Goal: Information Seeking & Learning: Learn about a topic

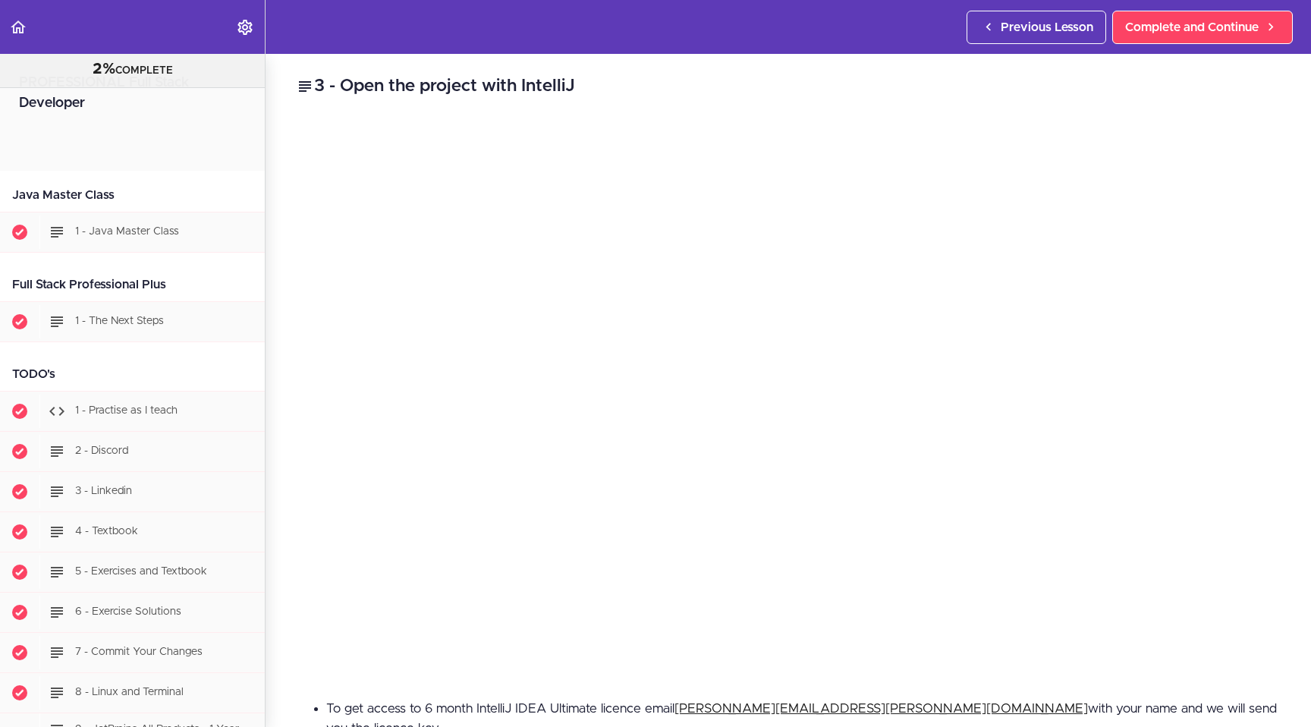
scroll to position [904, 0]
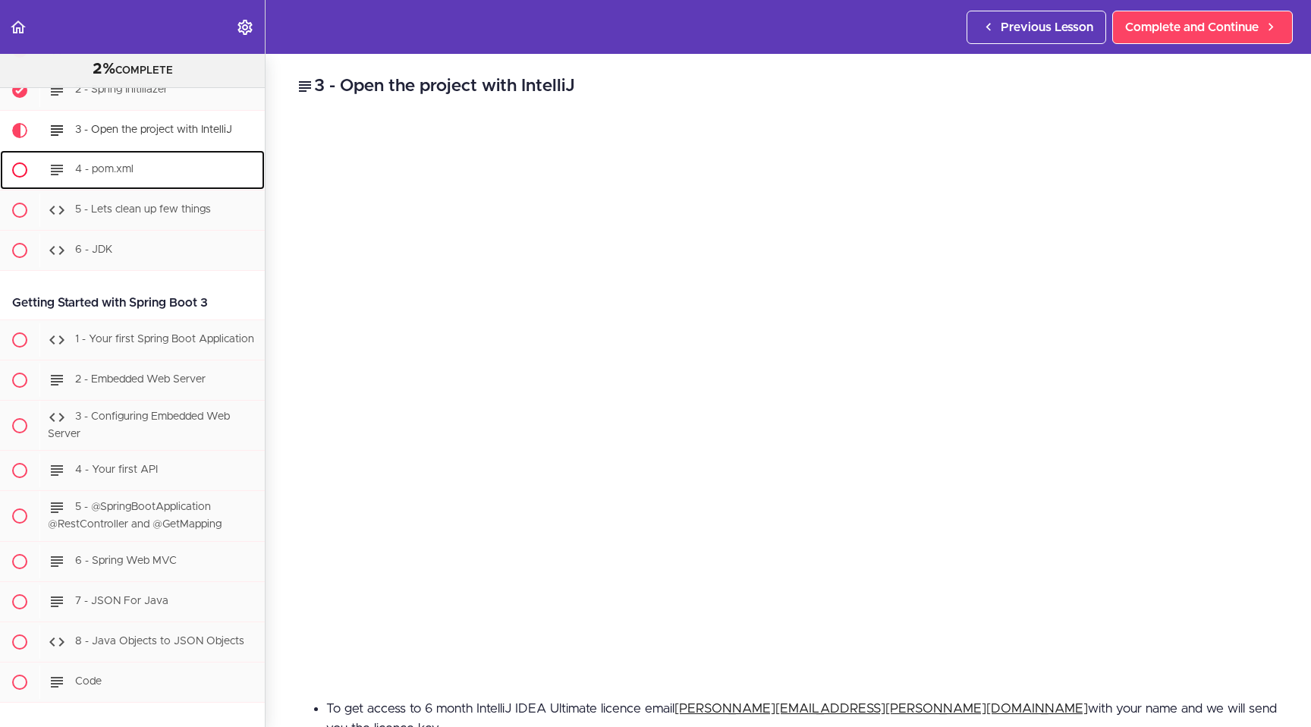
click at [127, 175] on div "4 - pom.xml" at bounding box center [151, 169] width 225 height 33
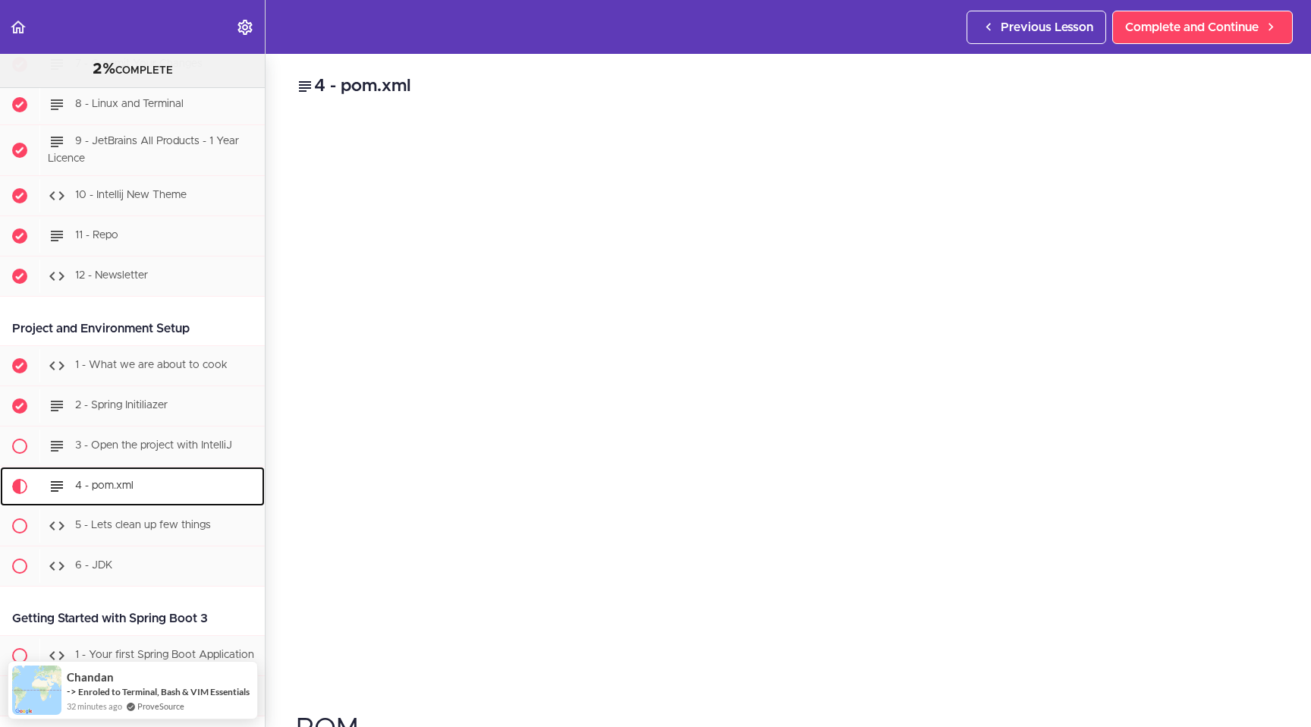
scroll to position [592, 0]
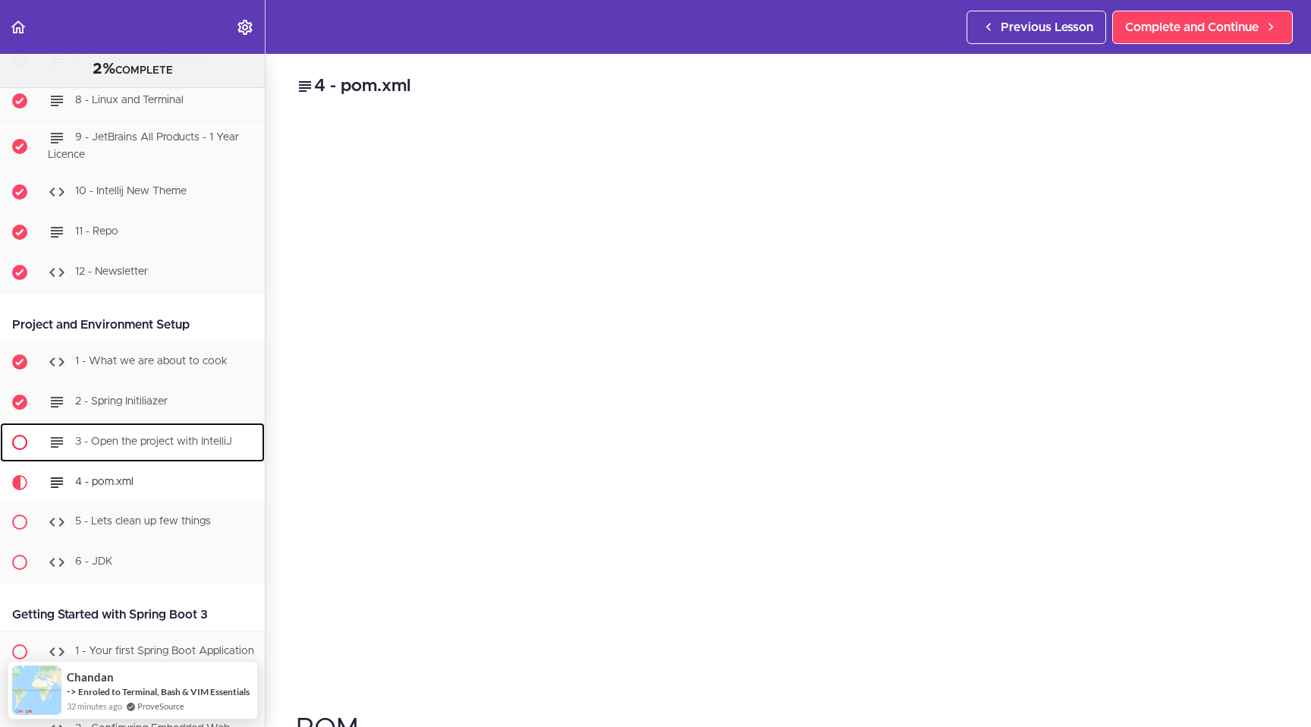
click at [122, 445] on span "3 - Open the project with IntelliJ" at bounding box center [153, 441] width 157 height 11
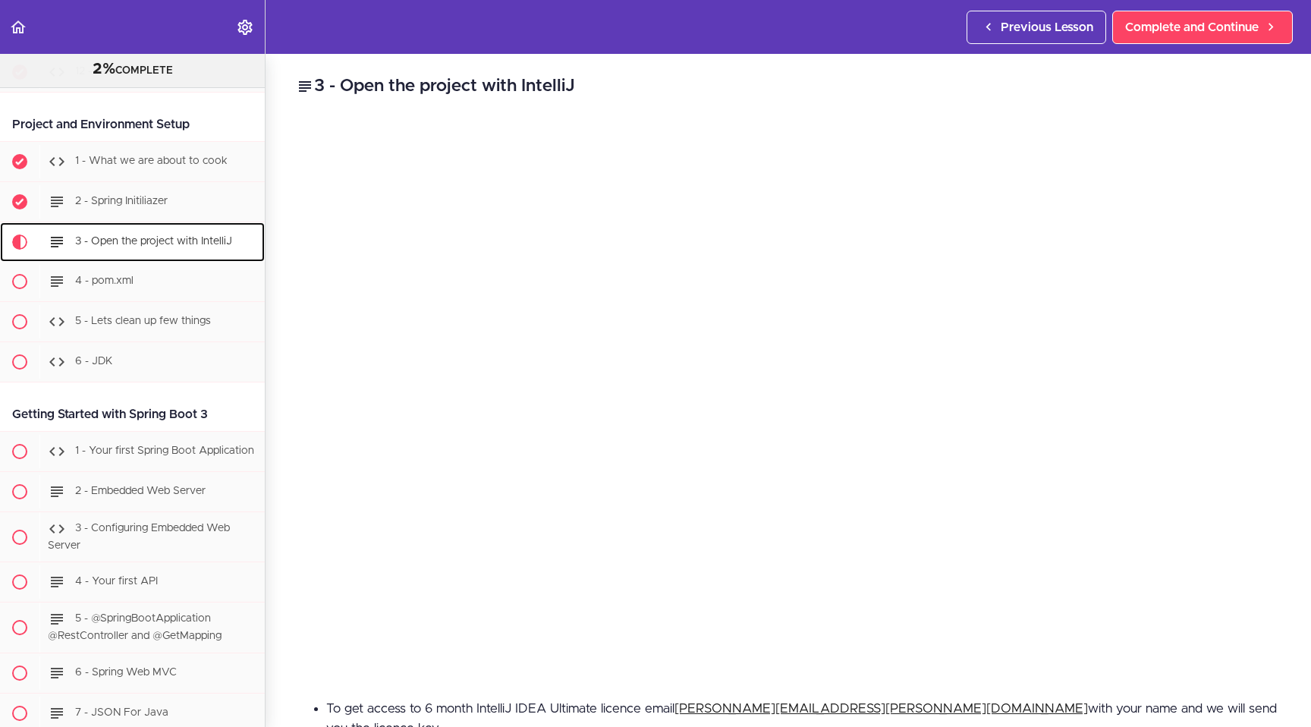
scroll to position [904, 0]
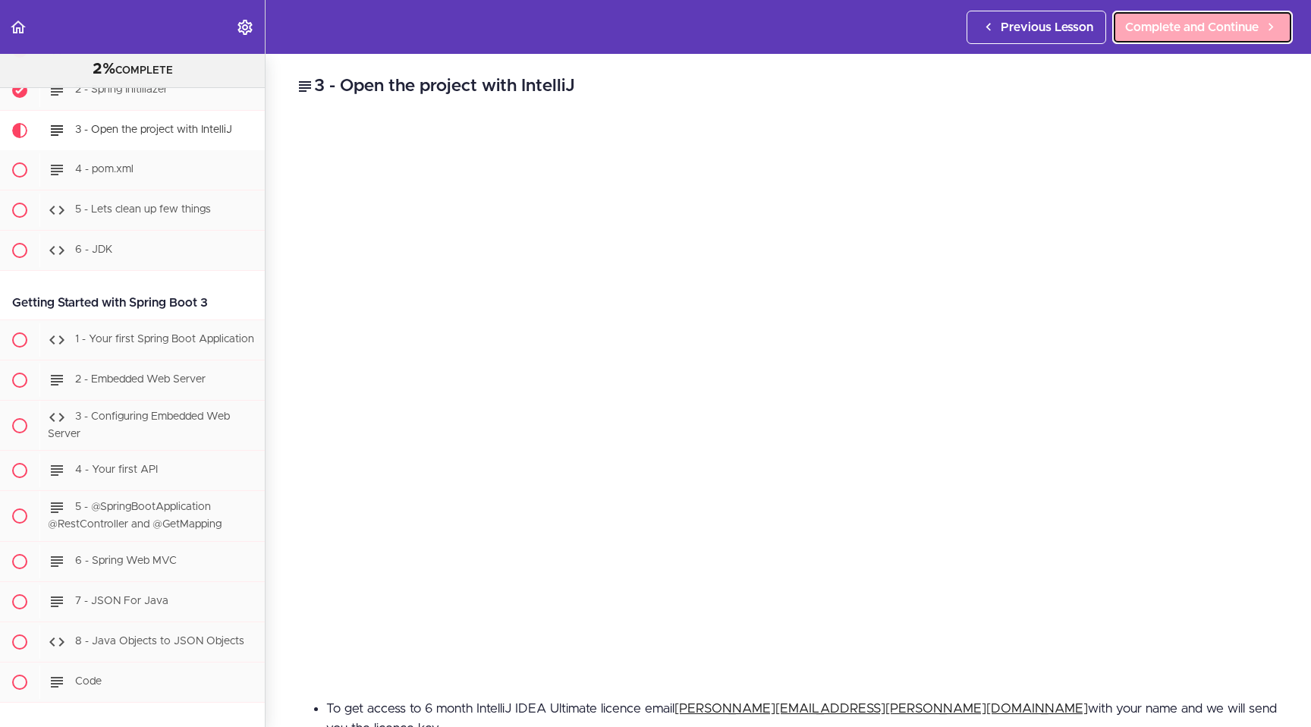
click at [1209, 30] on span "Complete and Continue" at bounding box center [1192, 27] width 134 height 18
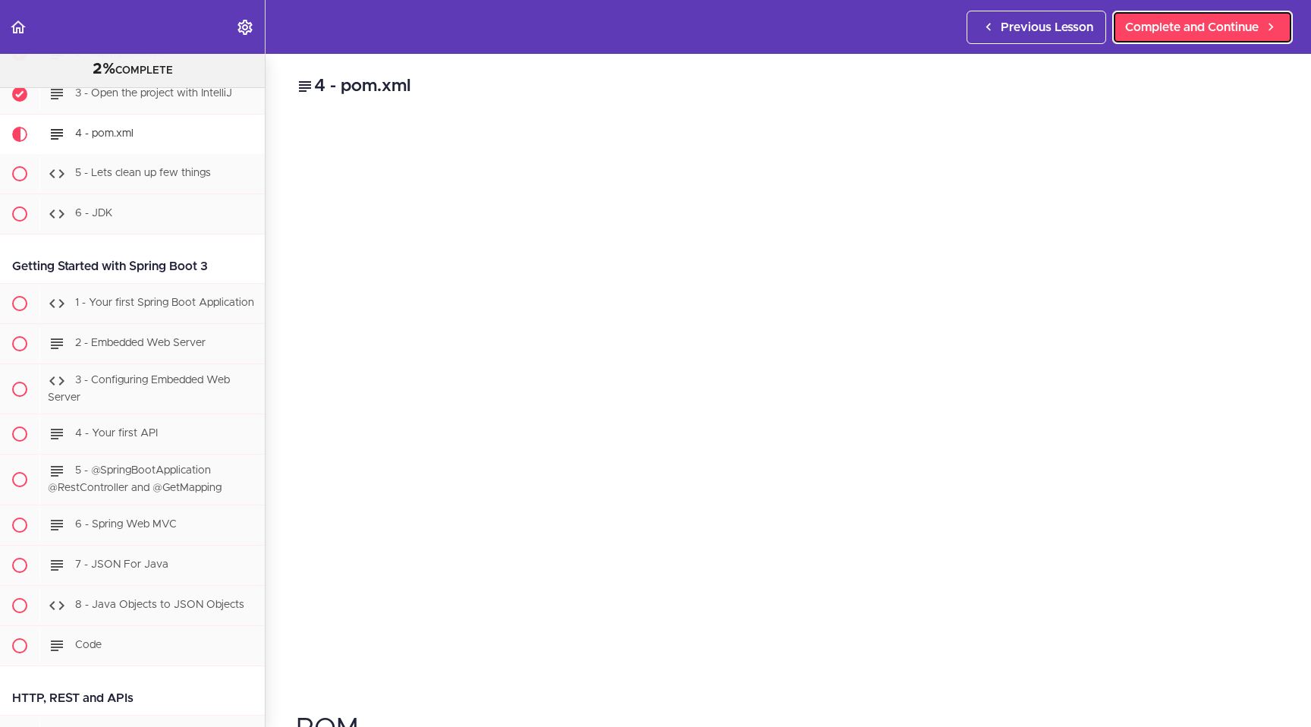
scroll to position [944, 0]
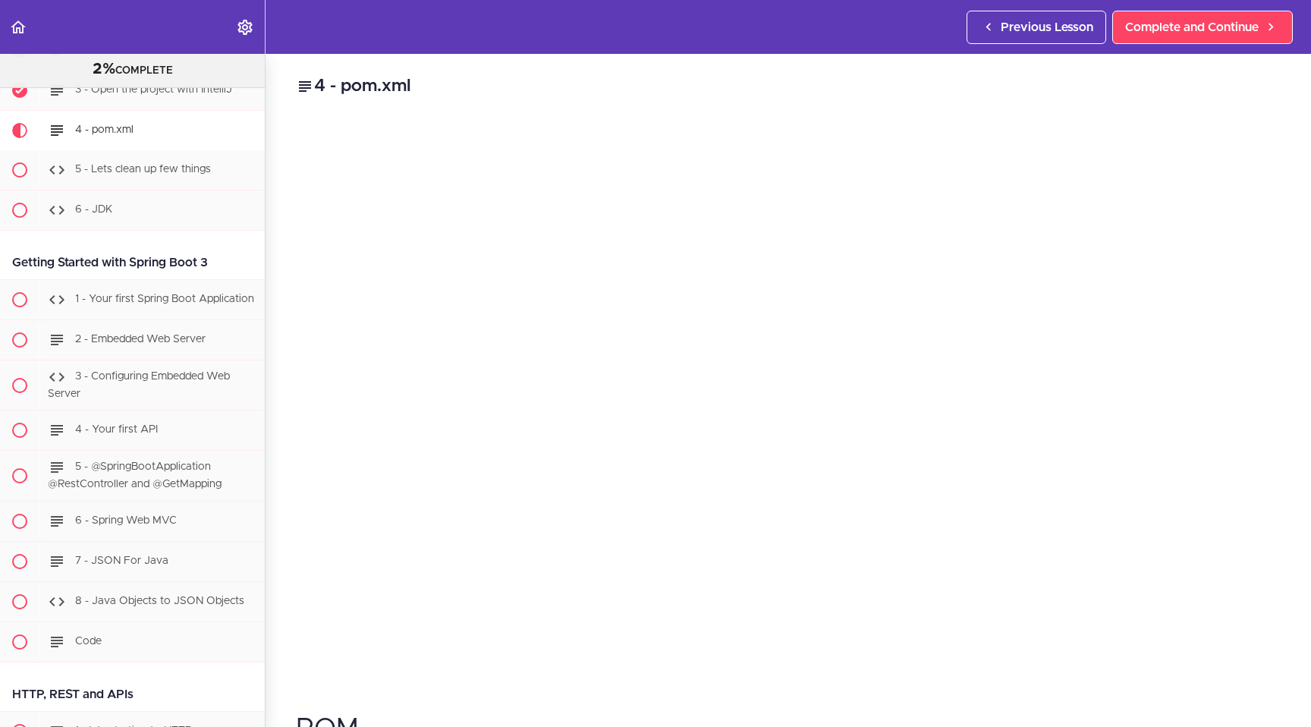
click at [782, 91] on h2 "4 - pom.xml" at bounding box center [788, 87] width 985 height 26
click at [1217, 28] on span "Complete and Continue" at bounding box center [1192, 27] width 134 height 18
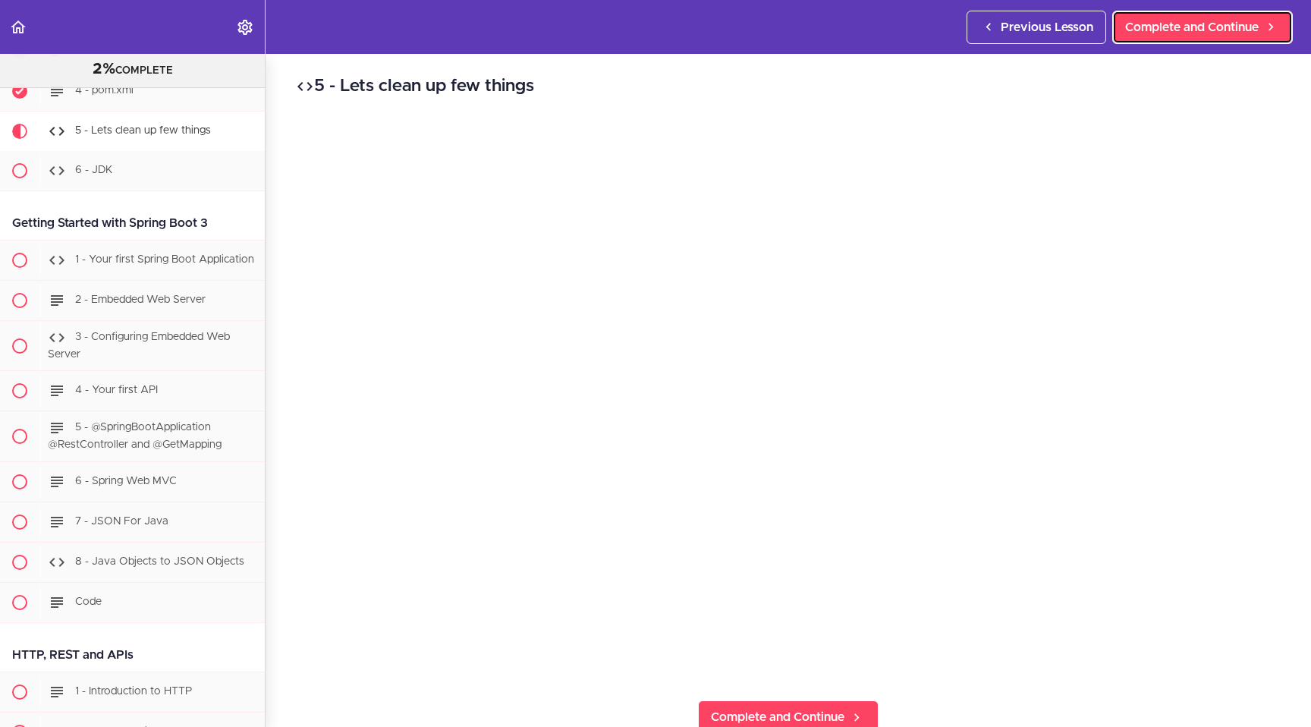
scroll to position [984, 0]
click at [1214, 25] on span "Complete and Continue" at bounding box center [1192, 27] width 134 height 18
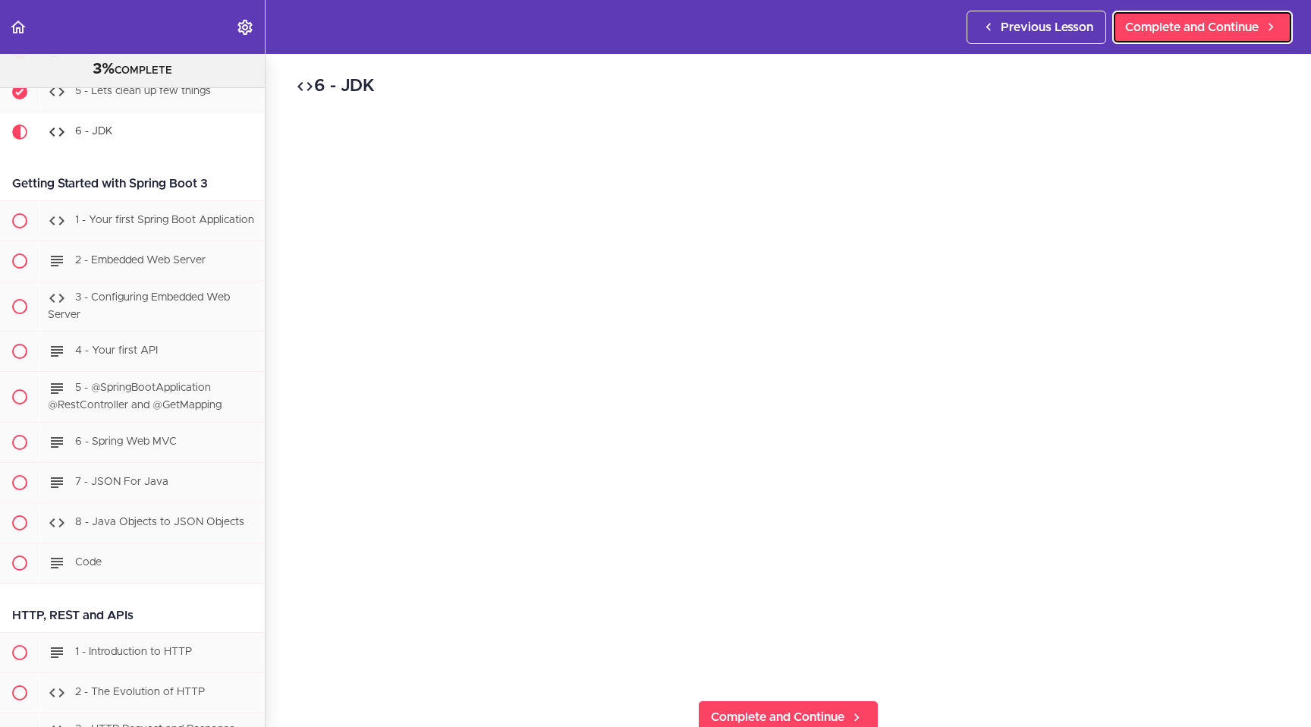
scroll to position [1024, 0]
click at [1191, 33] on span "Complete and Continue" at bounding box center [1192, 27] width 134 height 18
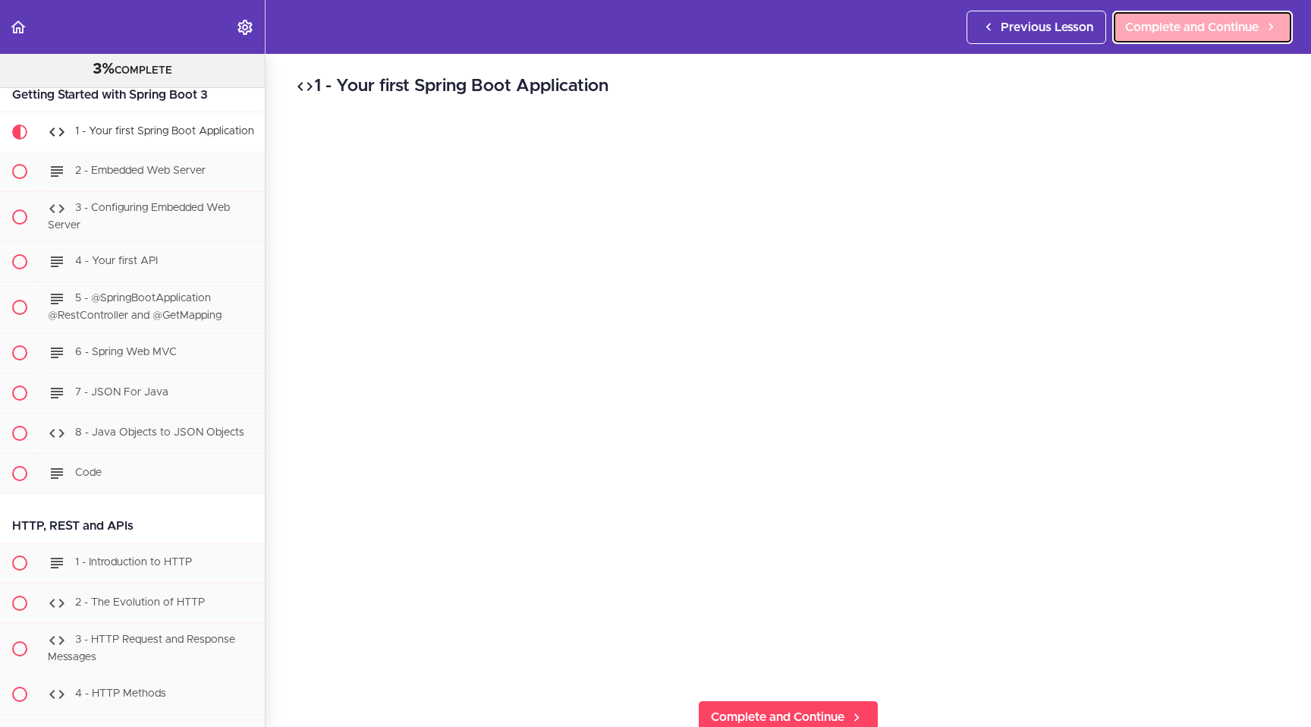
scroll to position [1114, 0]
click at [1169, 18] on span "Complete and Continue" at bounding box center [1192, 27] width 134 height 18
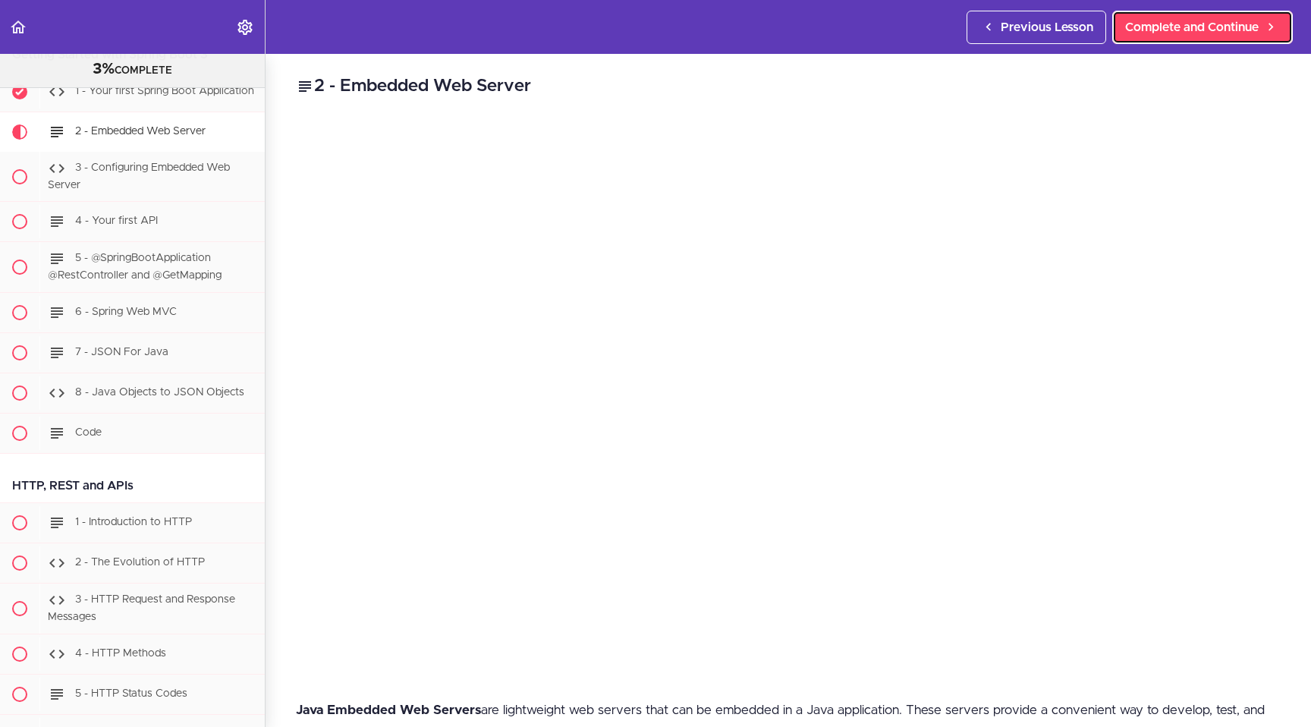
scroll to position [1154, 0]
click at [1162, 25] on span "Complete and Continue" at bounding box center [1192, 27] width 134 height 18
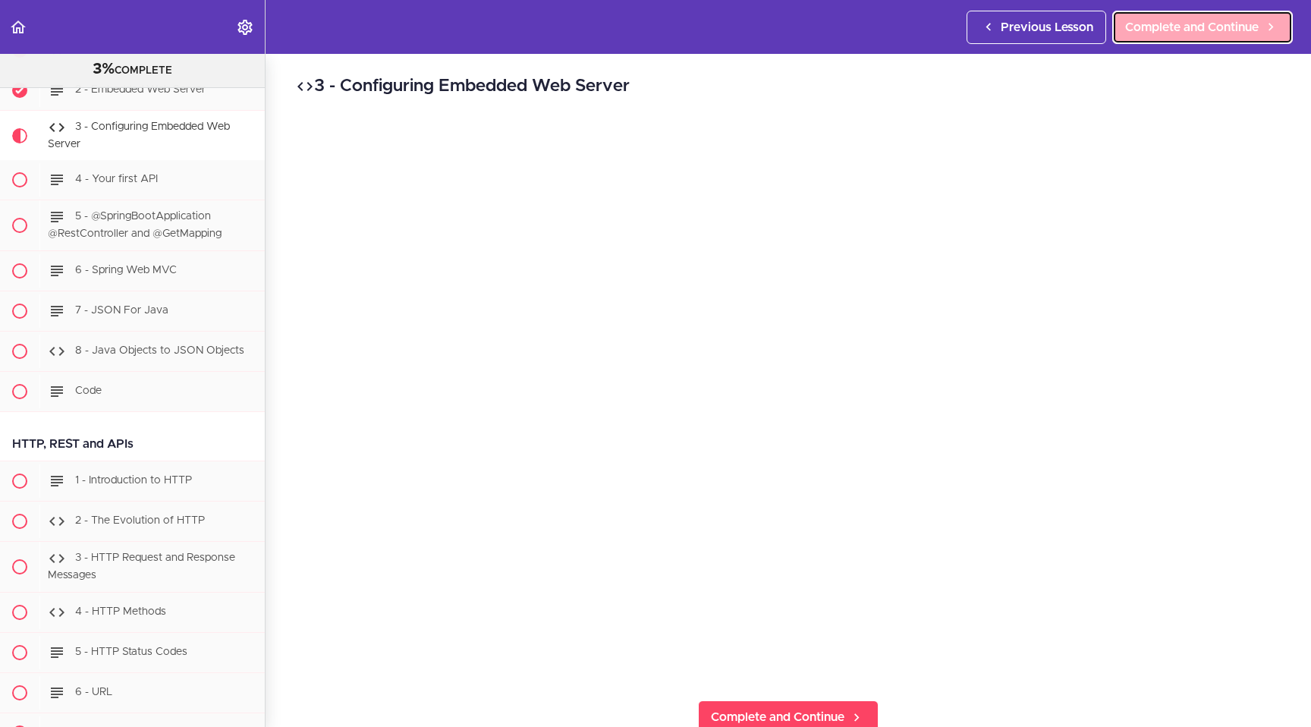
click at [1175, 35] on span "Complete and Continue" at bounding box center [1192, 27] width 134 height 18
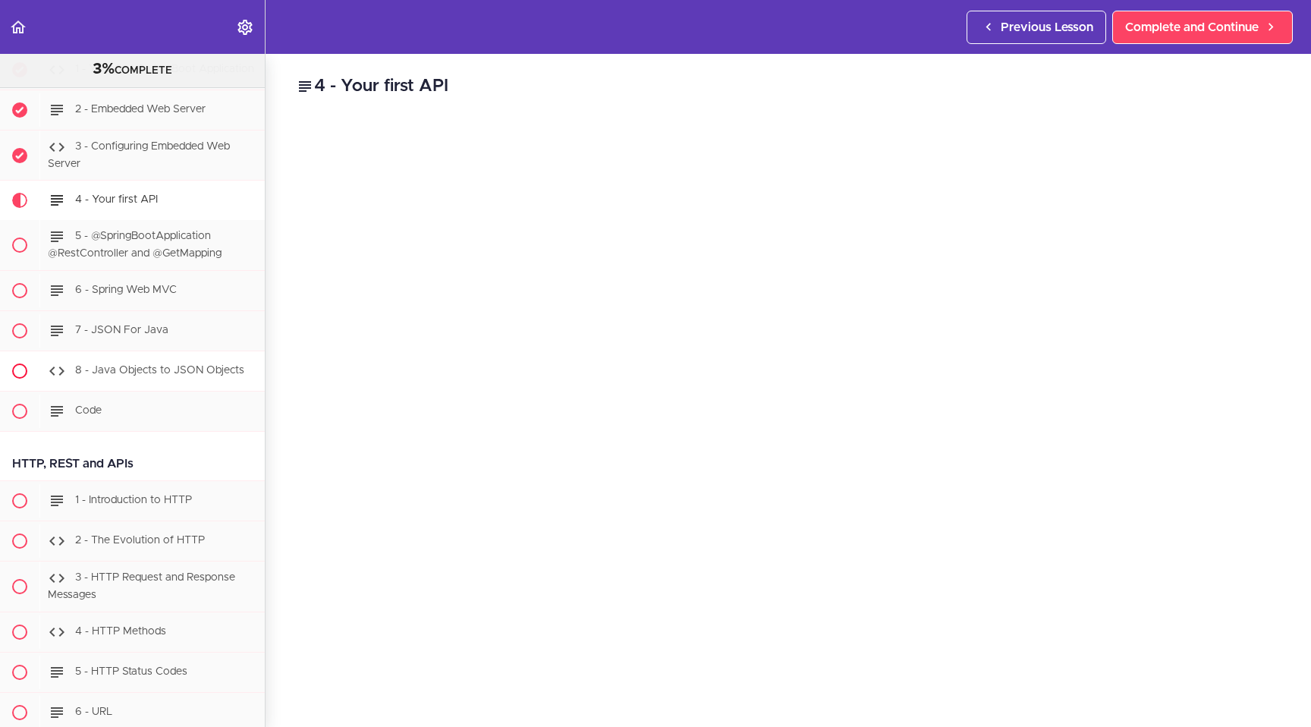
scroll to position [1166, 0]
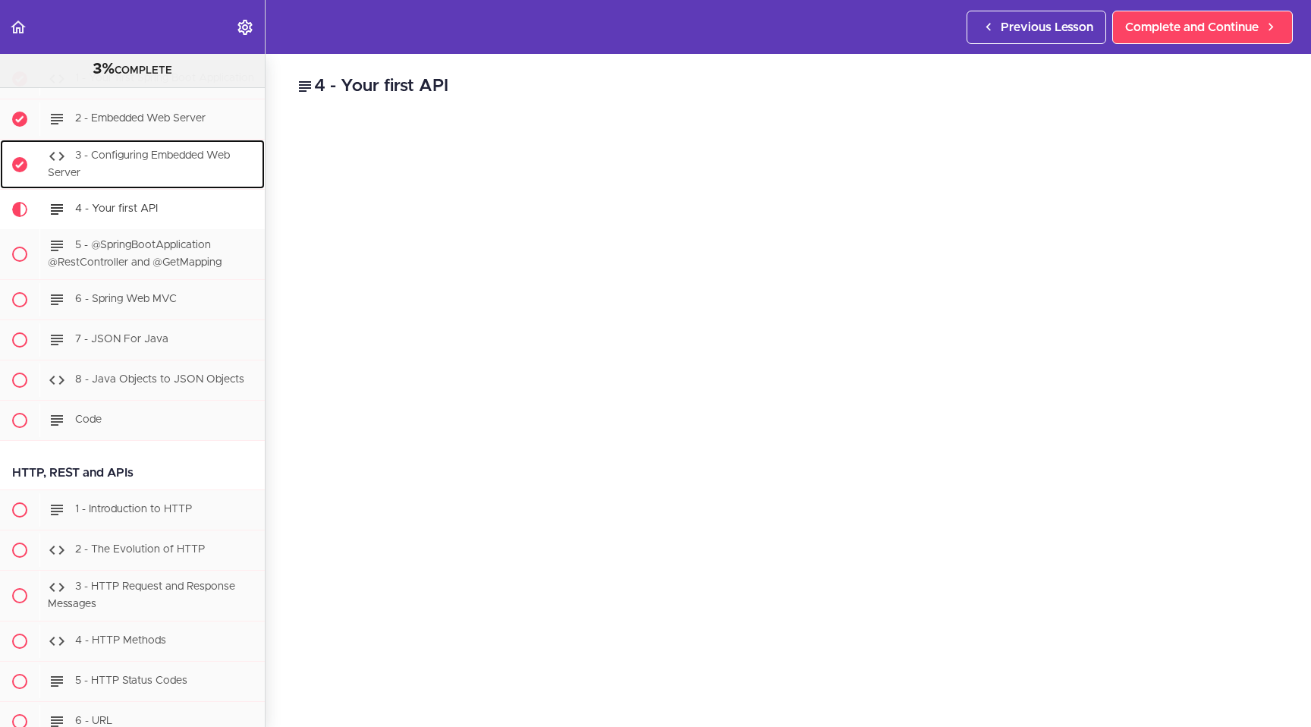
click at [147, 163] on div "3 - Configuring Embedded Web Server" at bounding box center [151, 165] width 225 height 50
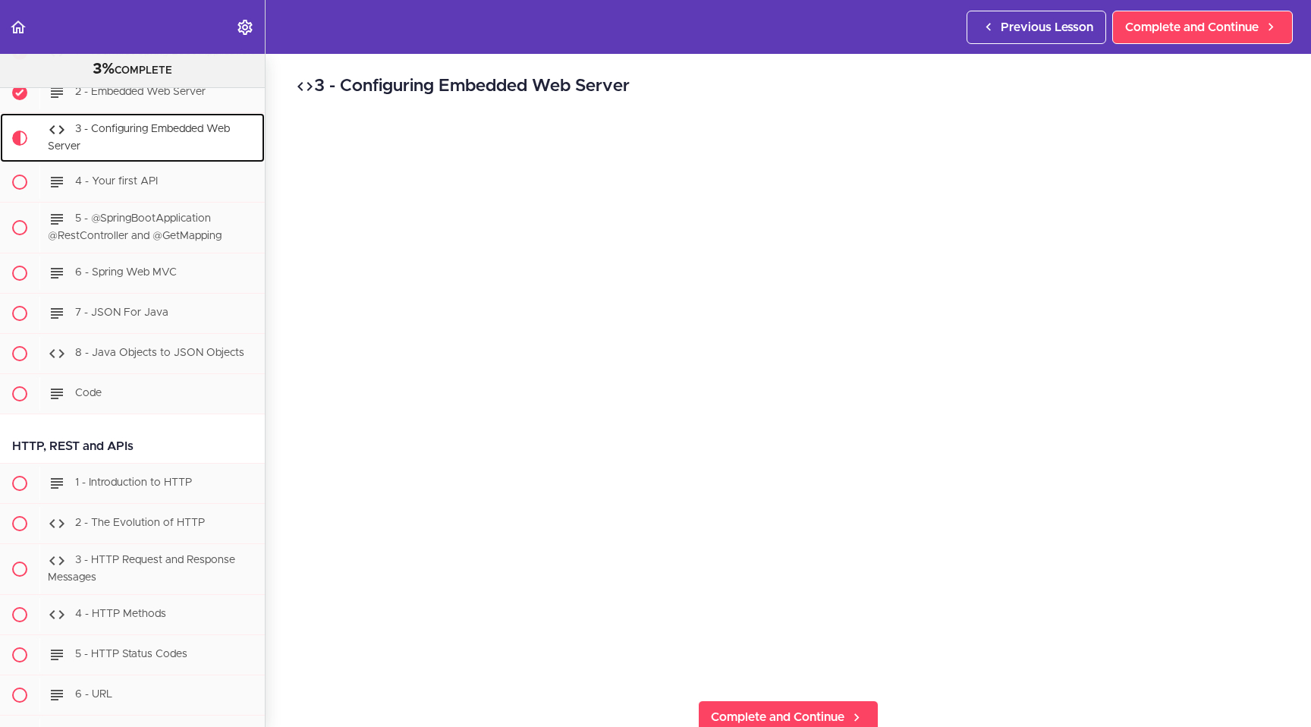
scroll to position [1194, 0]
click at [124, 184] on span "4 - Your first API" at bounding box center [116, 180] width 83 height 11
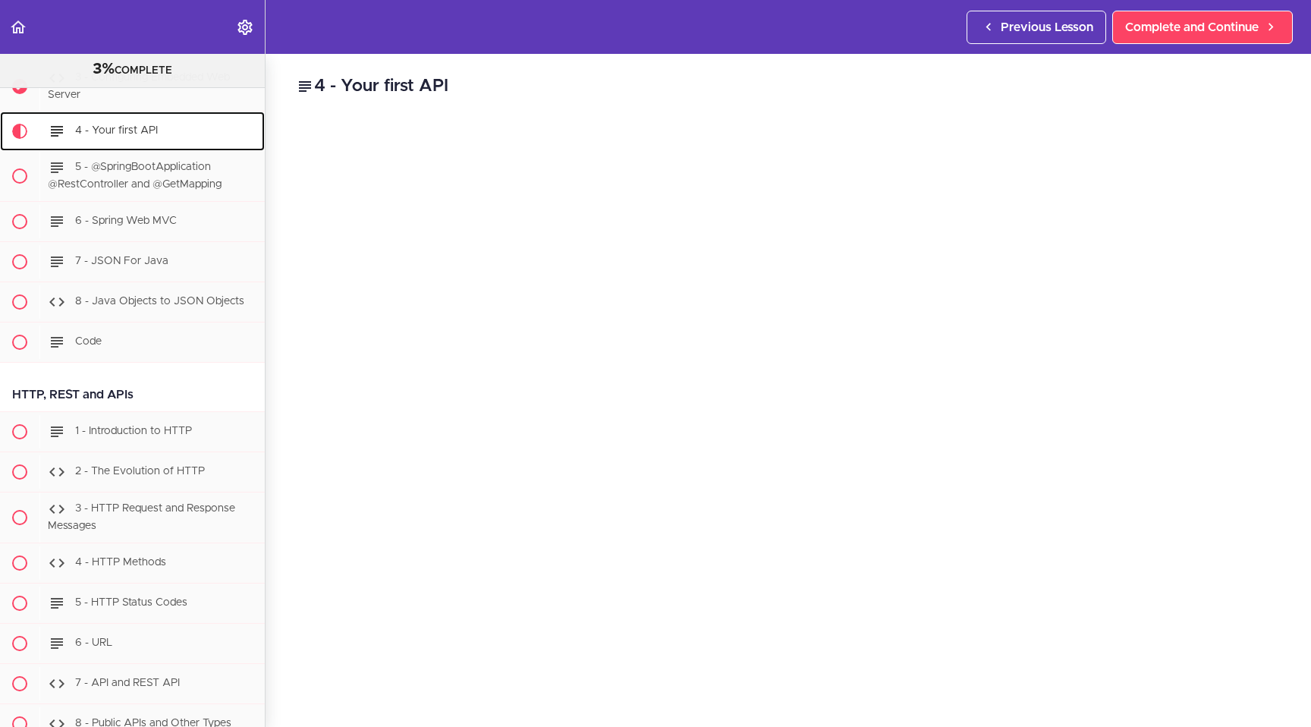
scroll to position [1244, 0]
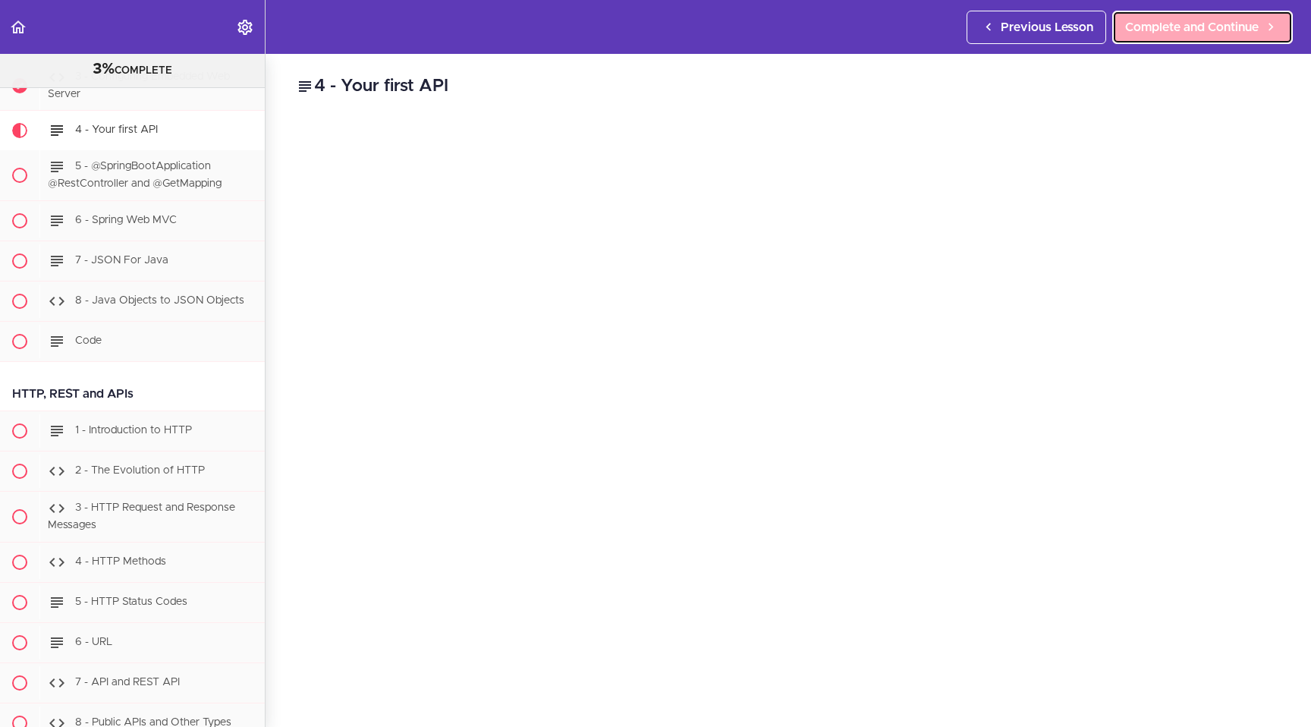
click at [1188, 26] on span "Complete and Continue" at bounding box center [1192, 27] width 134 height 18
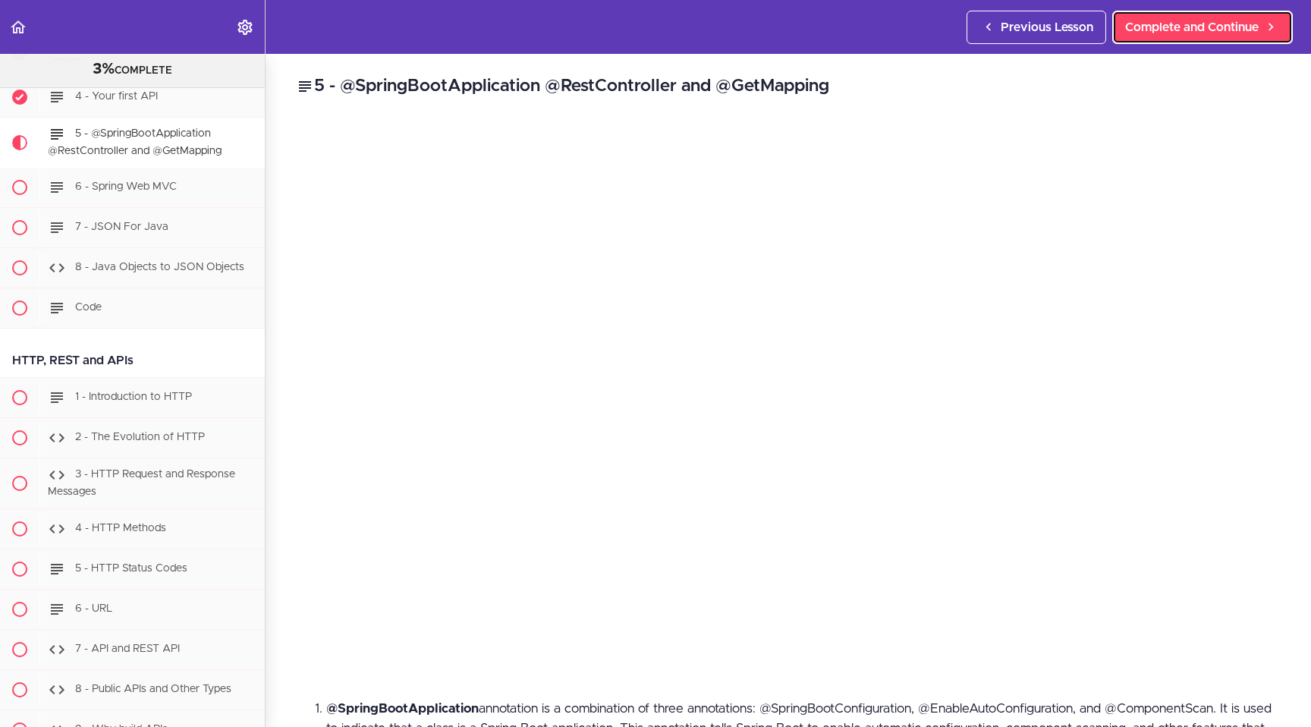
scroll to position [1285, 0]
